Goal: Use online tool/utility: Utilize a website feature to perform a specific function

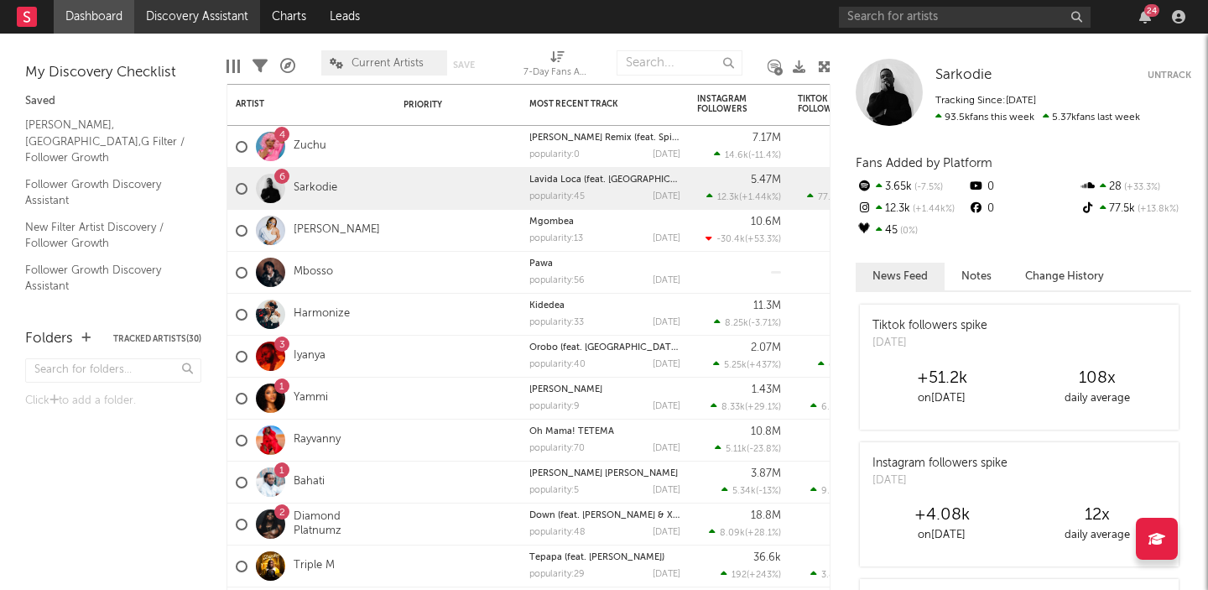
click at [208, 23] on link "Discovery Assistant" at bounding box center [197, 17] width 126 height 34
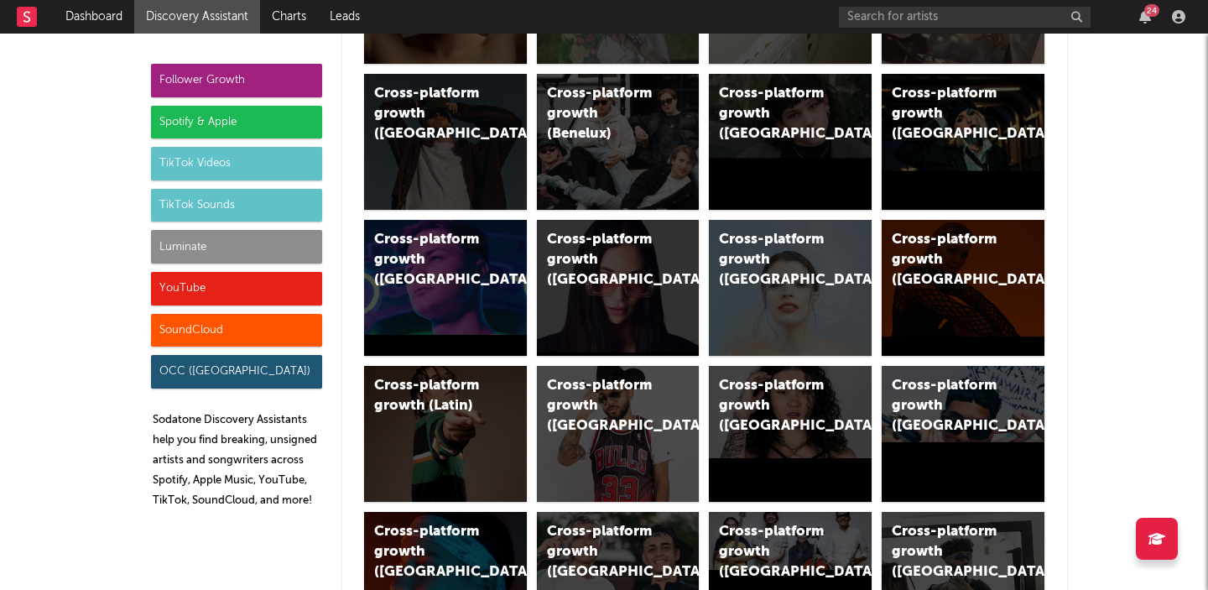
scroll to position [1216, 0]
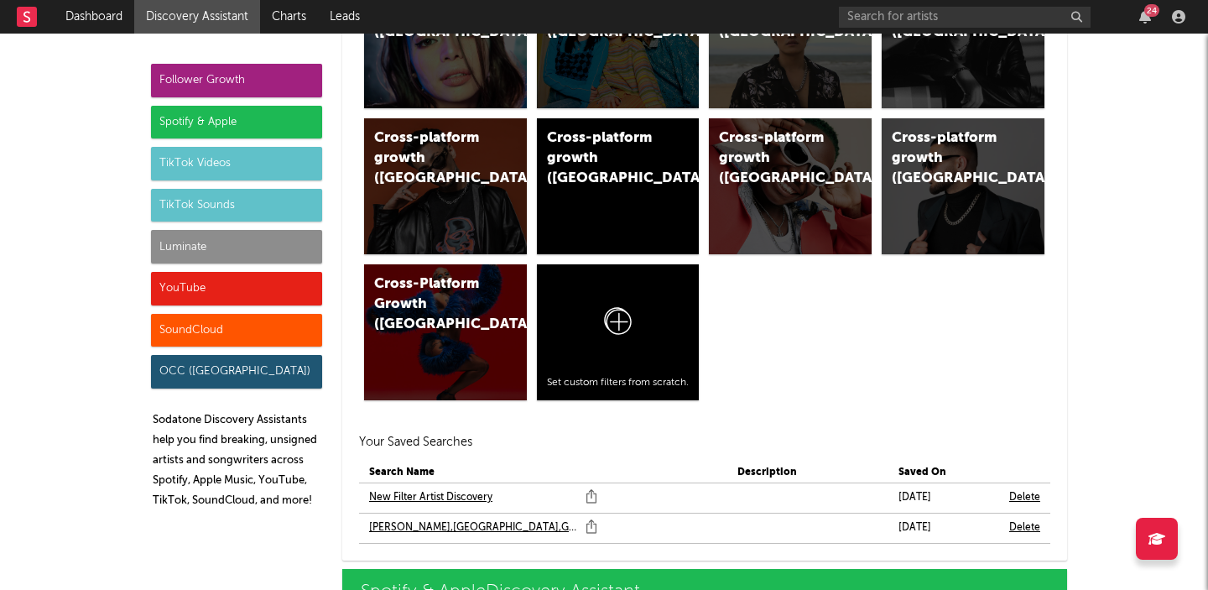
click at [425, 524] on link "[PERSON_NAME],[GEOGRAPHIC_DATA],G Filter" at bounding box center [473, 528] width 208 height 20
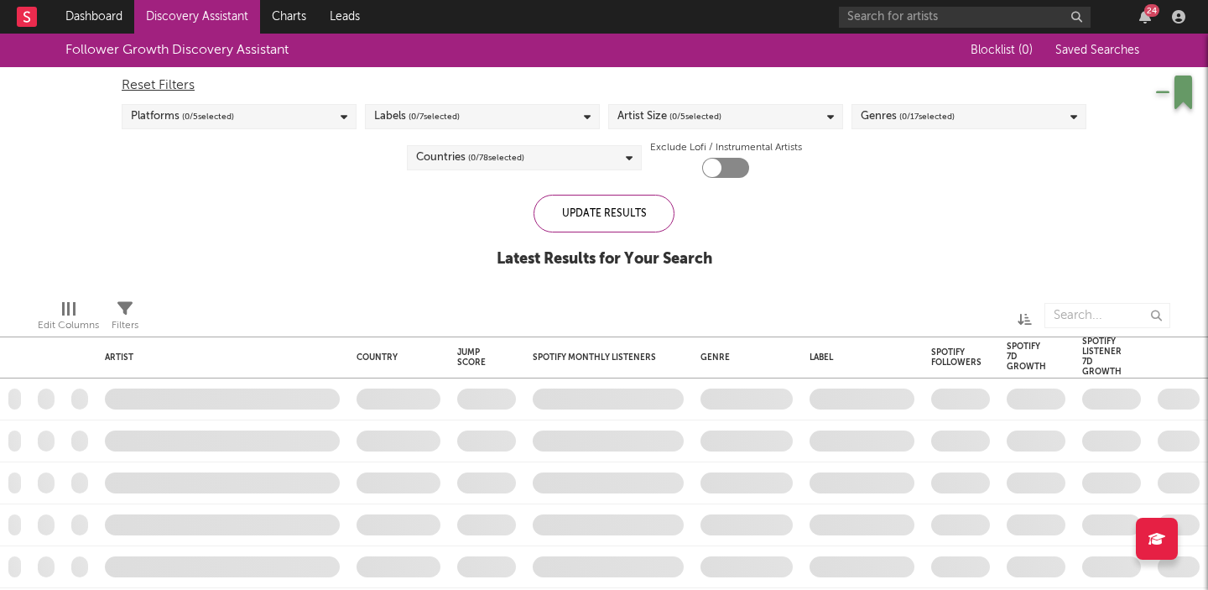
checkbox input "true"
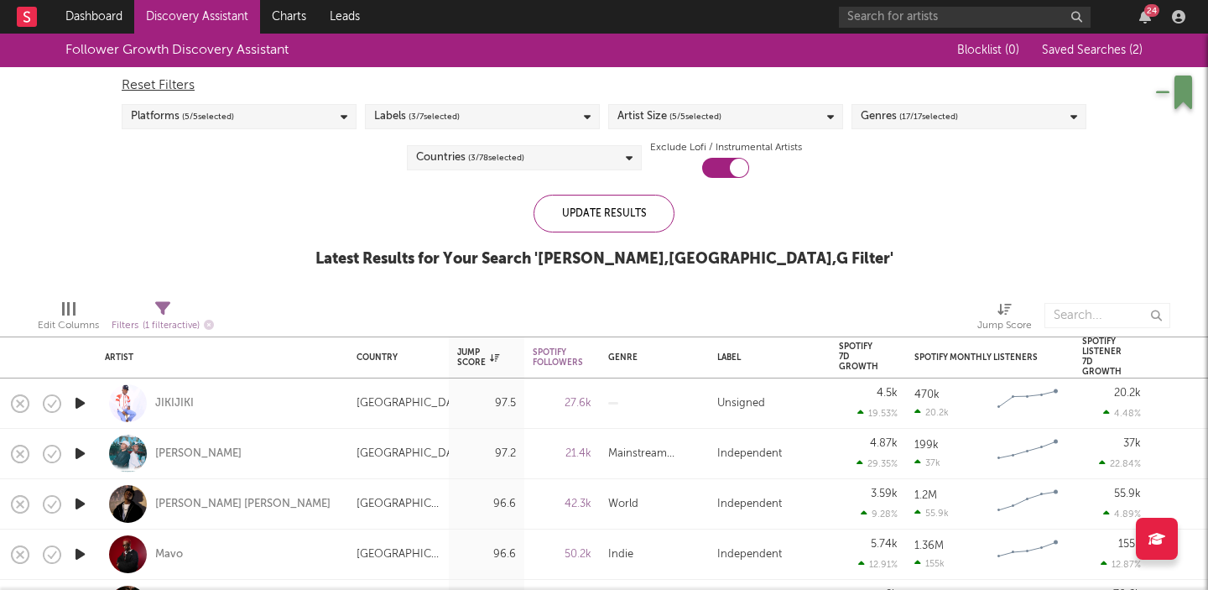
click at [587, 119] on icon at bounding box center [587, 117] width 7 height 11
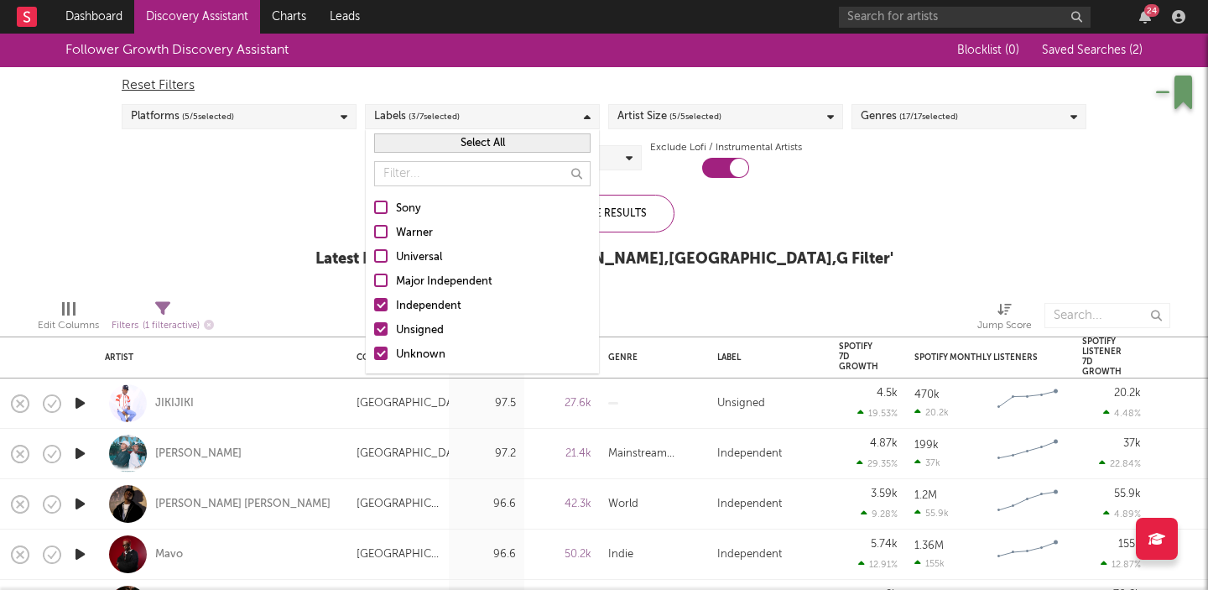
click at [837, 217] on div "Follower Growth Discovery Assistant Blocklist ( 0 ) Saved Searches ( 2 ) Reset …" at bounding box center [604, 160] width 1208 height 252
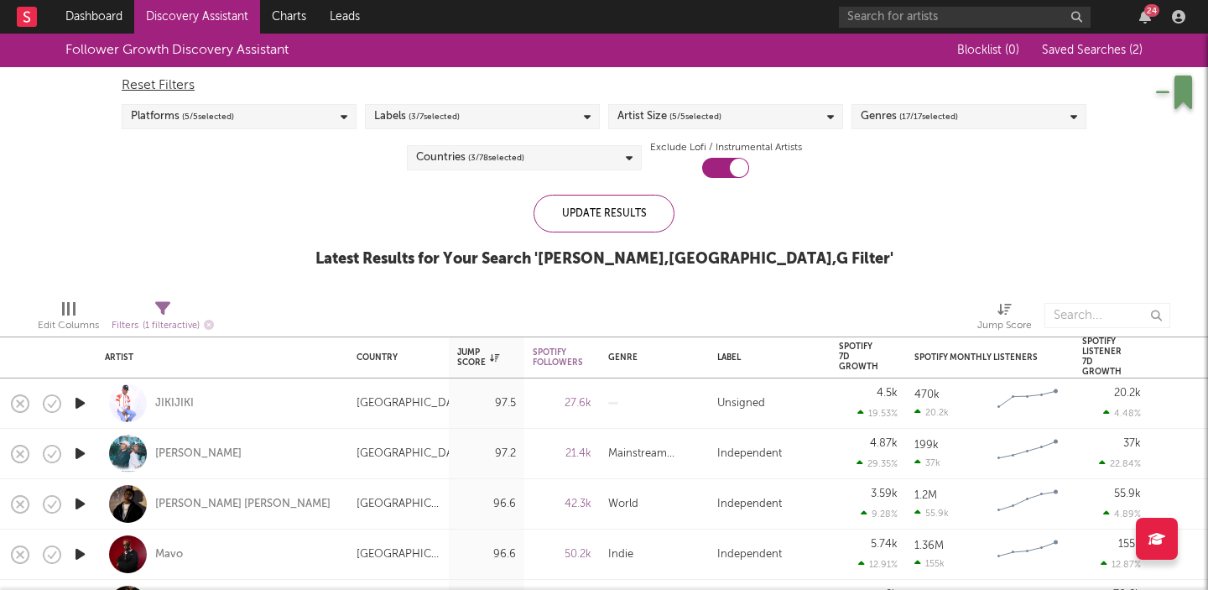
click at [590, 114] on div "Labels ( 3 / 7 selected)" at bounding box center [482, 116] width 235 height 25
click at [807, 238] on div "Follower Growth Discovery Assistant Blocklist ( 0 ) Saved Searches ( 2 ) Reset …" at bounding box center [604, 160] width 1208 height 252
click at [578, 117] on div "Labels ( 3 / 7 selected)" at bounding box center [482, 116] width 235 height 25
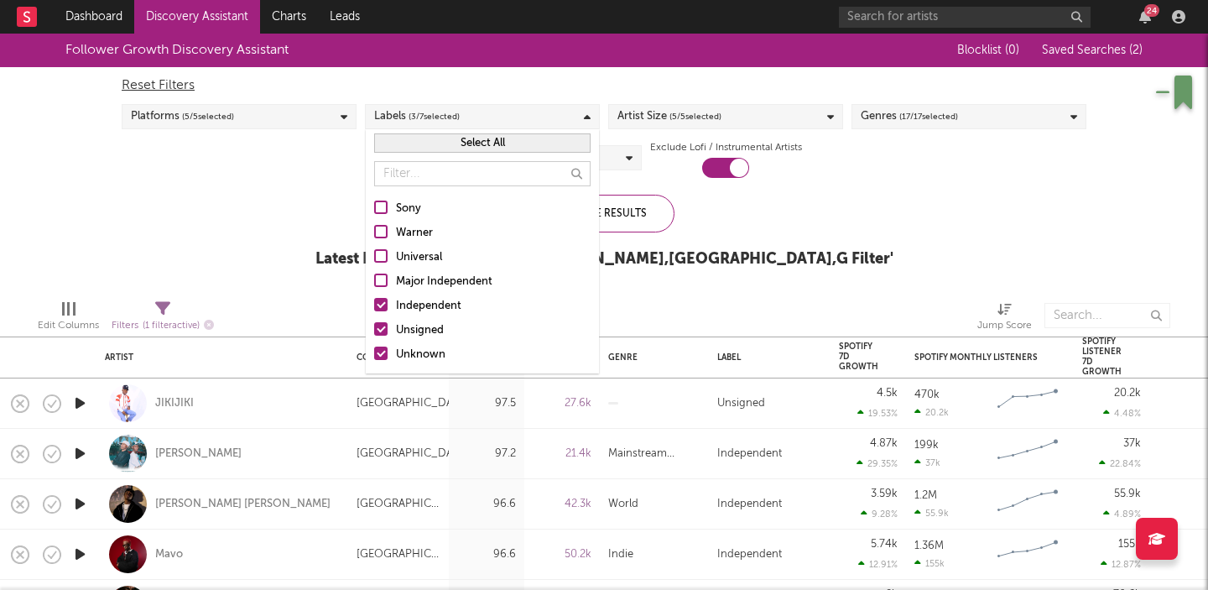
click at [936, 257] on div "Follower Growth Discovery Assistant Blocklist ( 0 ) Saved Searches ( 2 ) Reset …" at bounding box center [604, 160] width 1208 height 252
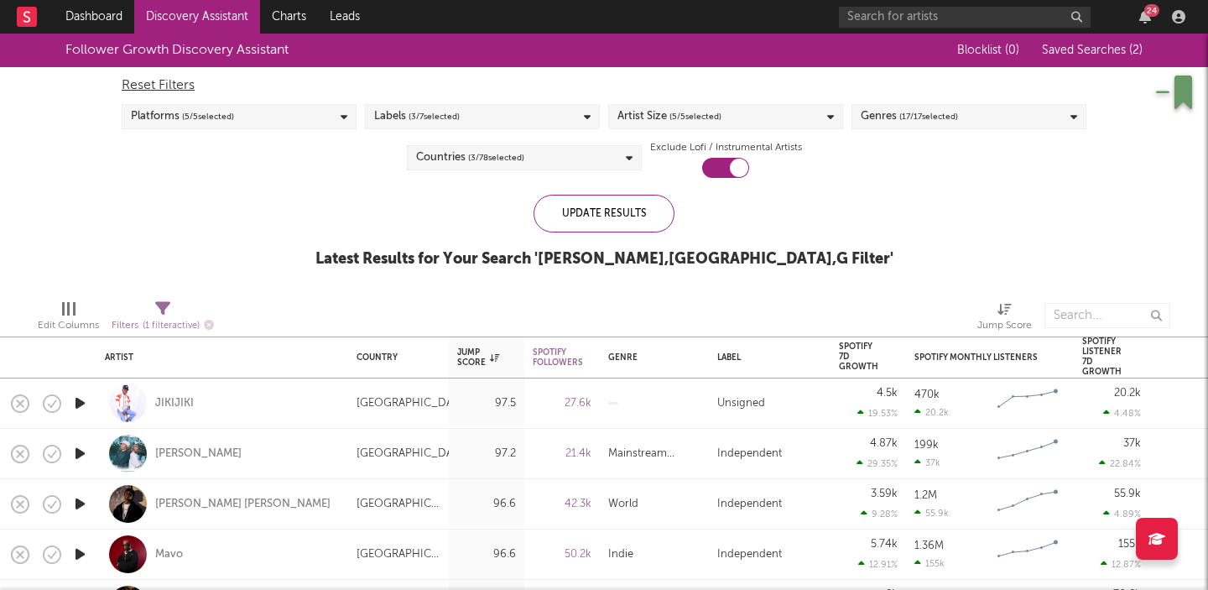
click at [168, 301] on icon at bounding box center [162, 308] width 15 height 15
select select "between"
